Goal: Task Accomplishment & Management: Use online tool/utility

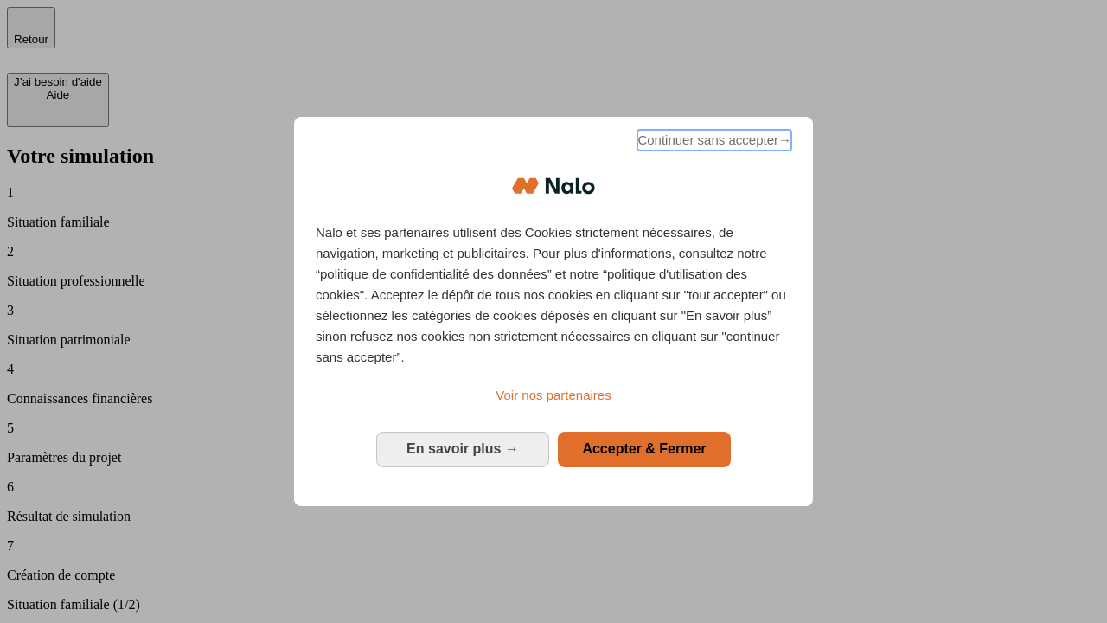
click at [713, 143] on span "Continuer sans accepter →" at bounding box center [714, 140] width 154 height 21
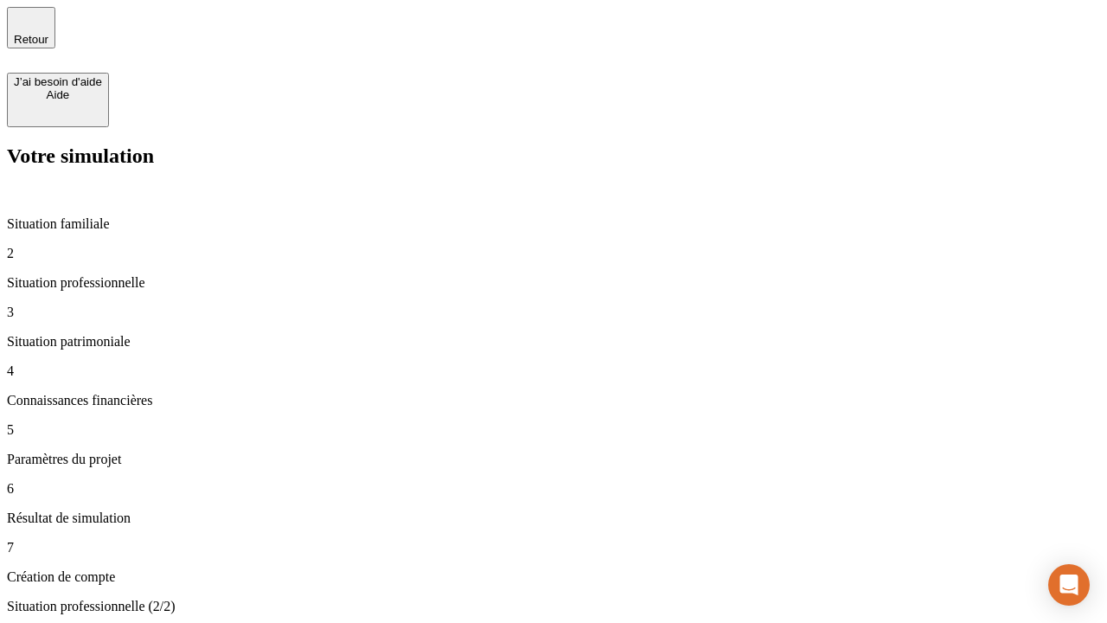
type input "30 000"
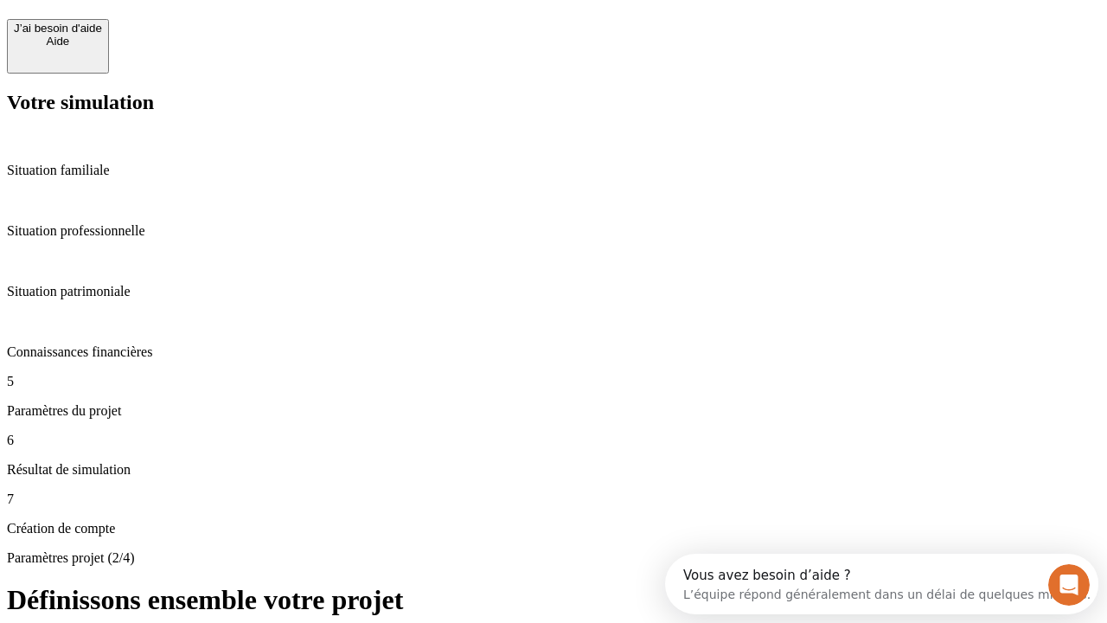
scroll to position [16, 0]
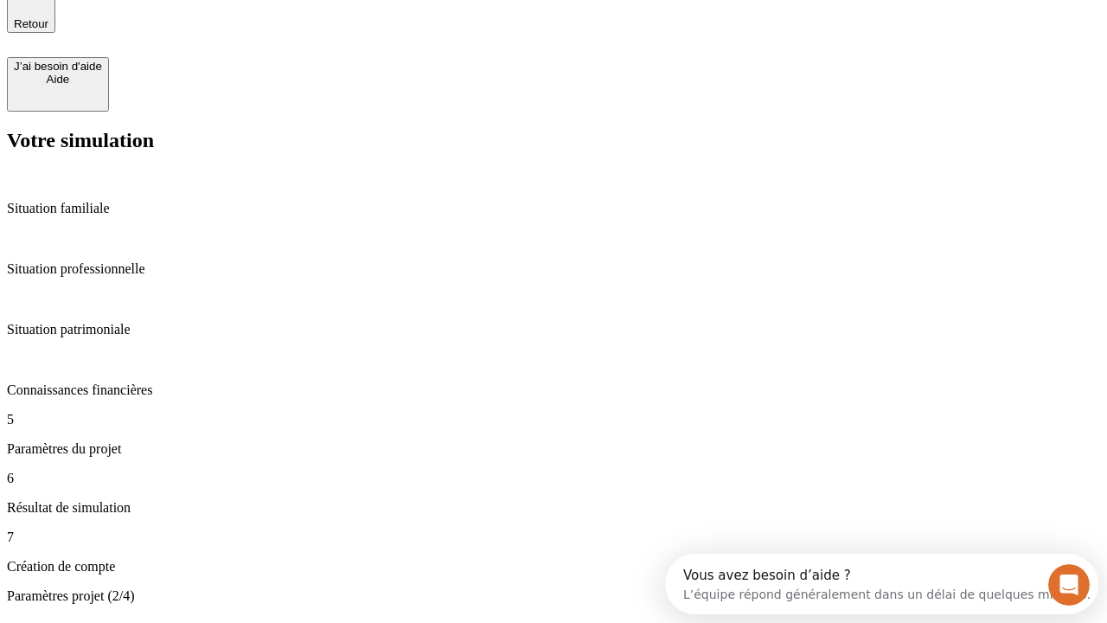
type input "25"
type input "64"
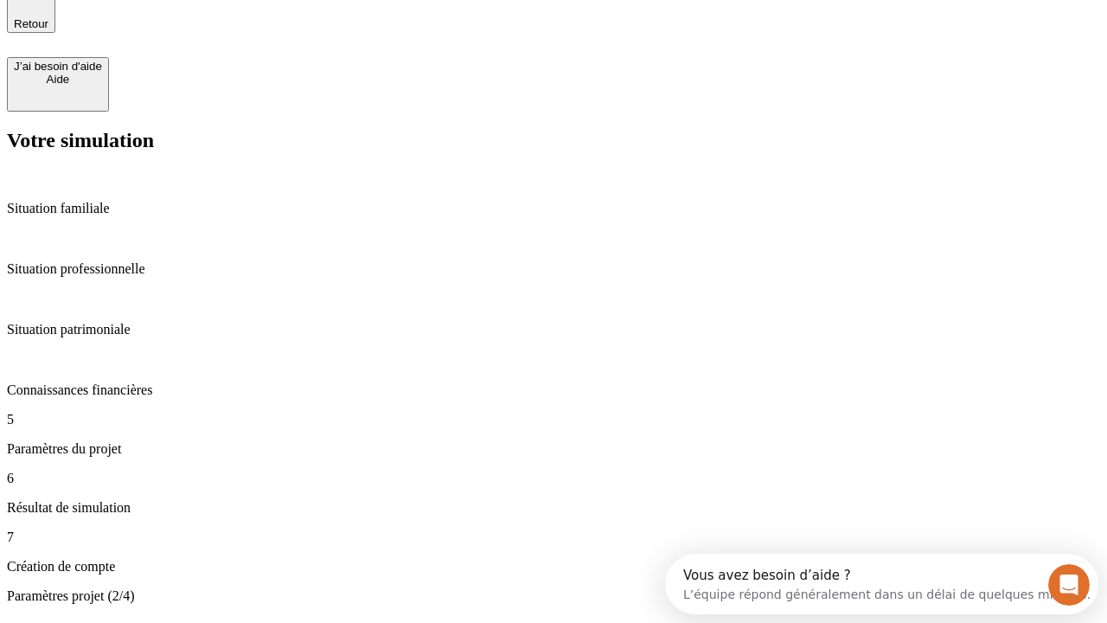
type input "1 000"
type input "640"
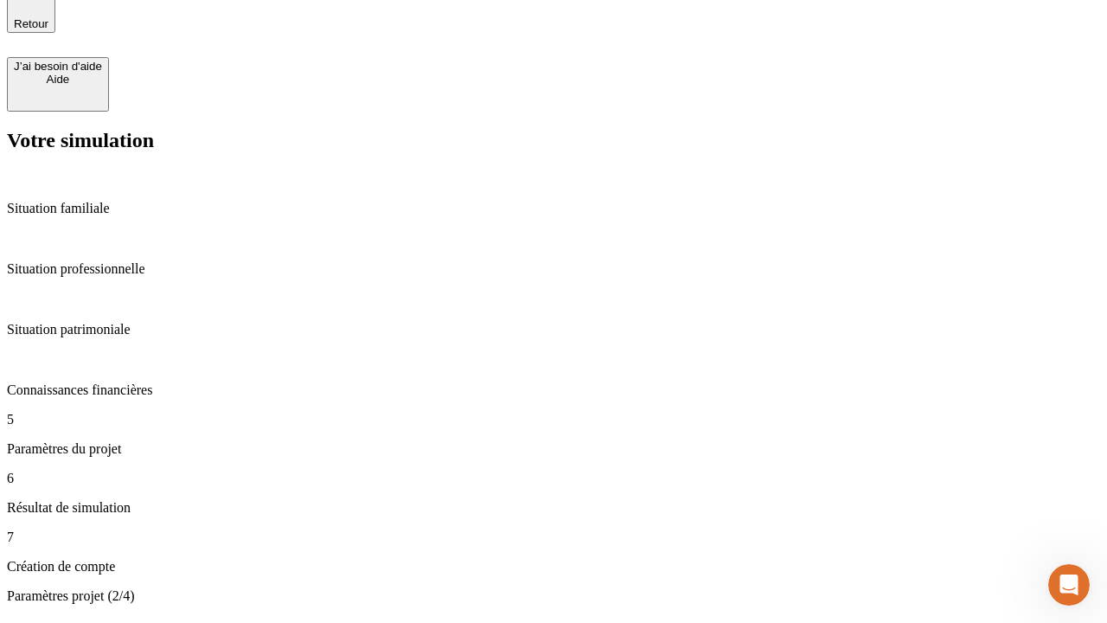
scroll to position [0, 0]
